Goal: Task Accomplishment & Management: Manage account settings

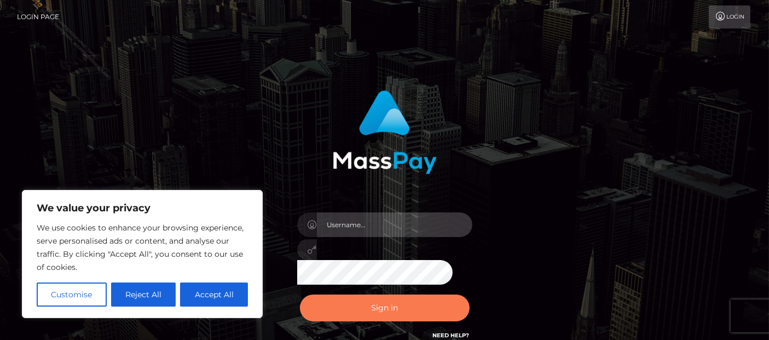
type input "[PERSON_NAME].Ace"
click at [388, 306] on button "Sign in" at bounding box center [385, 307] width 170 height 27
type input "Cyrus.Ace"
click at [355, 307] on button "Sign in" at bounding box center [385, 307] width 170 height 27
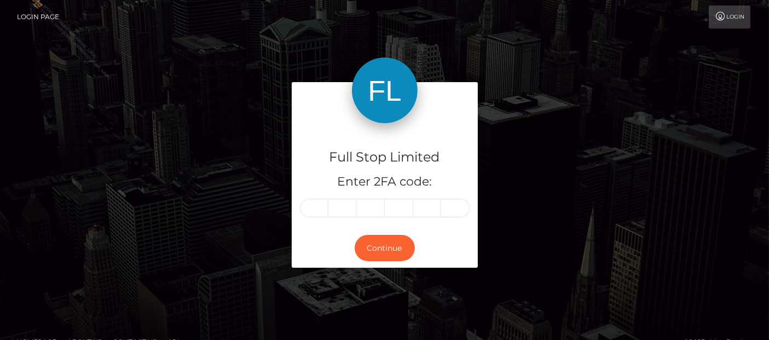
click at [316, 205] on input "text" at bounding box center [314, 208] width 28 height 19
type input "7"
type input "2"
type input "1"
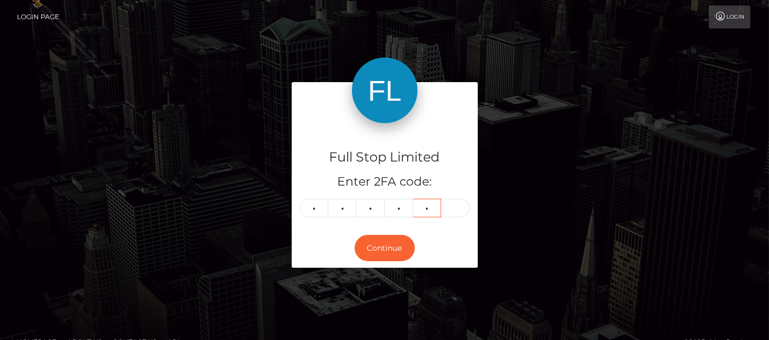
type input "9"
type input "7"
type input "2"
type input "1"
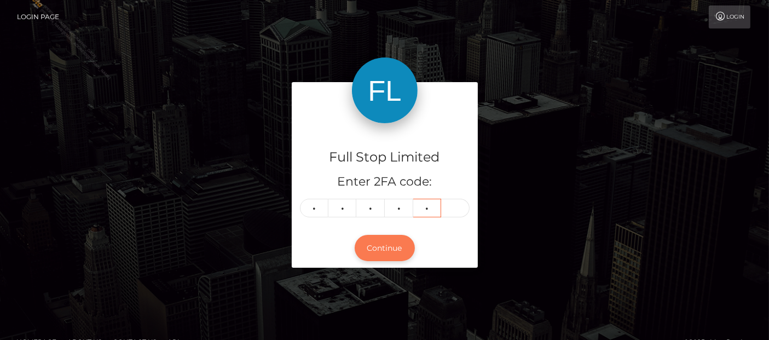
type input "9"
type input "8"
type input "6"
type input "7"
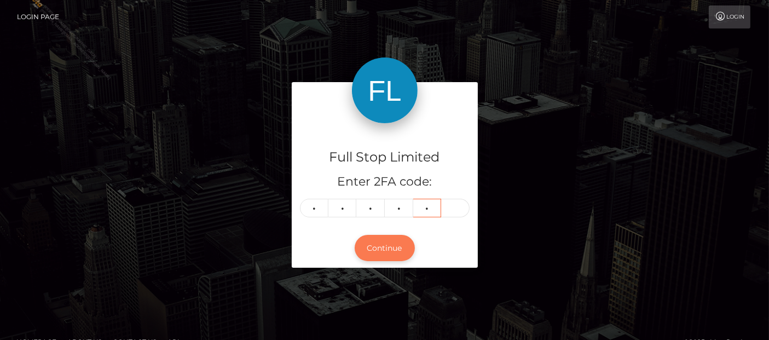
type input "5"
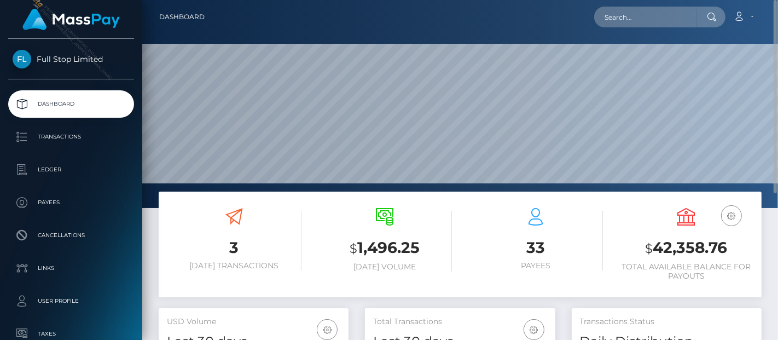
click at [693, 247] on h3 "$ 42,358.76" at bounding box center [686, 248] width 135 height 22
click at [693, 246] on h3 "$ 42,358.76" at bounding box center [686, 248] width 135 height 22
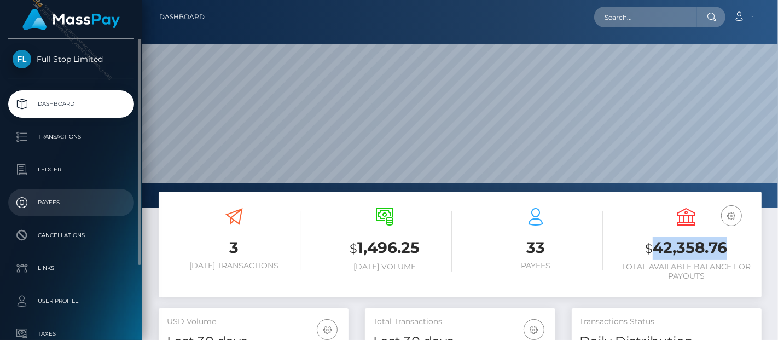
copy h3 "42,358.76"
